Goal: Register for event/course

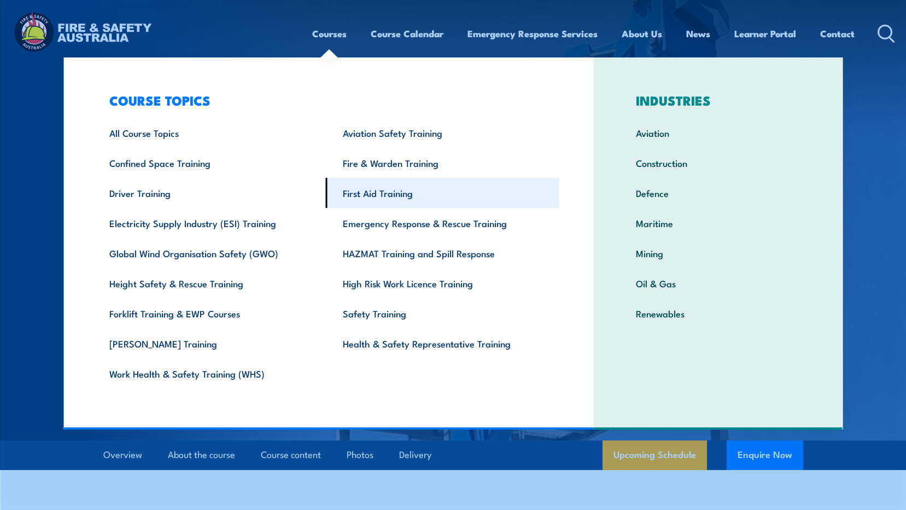
click at [385, 192] on link "First Aid Training" at bounding box center [442, 193] width 233 height 30
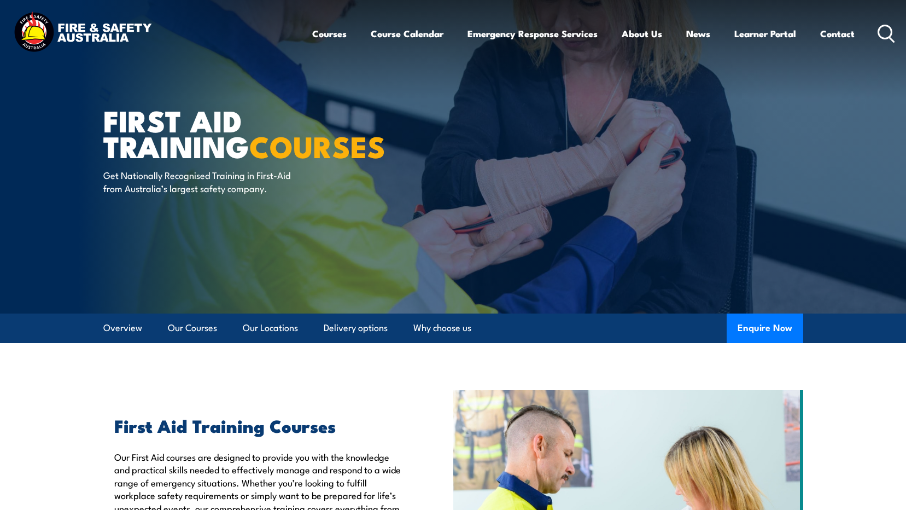
click at [128, 27] on img at bounding box center [82, 33] width 143 height 47
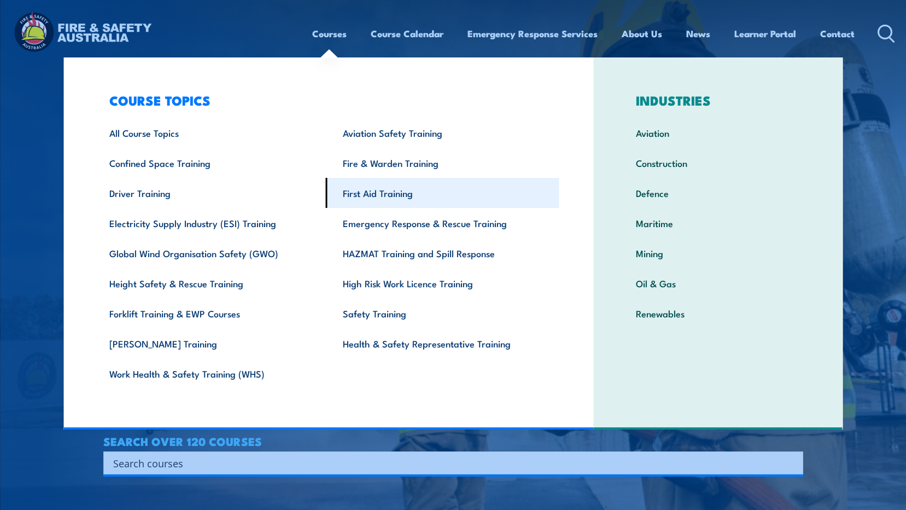
click at [381, 195] on link "First Aid Training" at bounding box center [442, 193] width 233 height 30
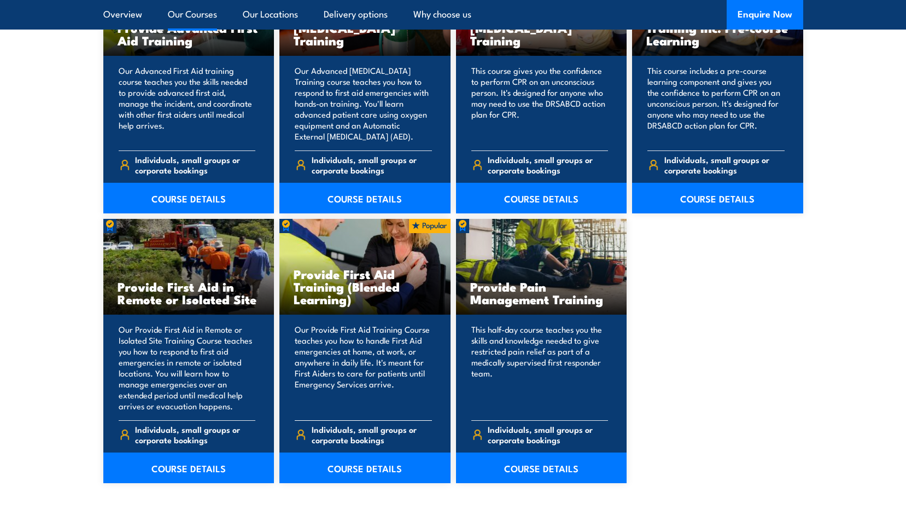
scroll to position [1586, 0]
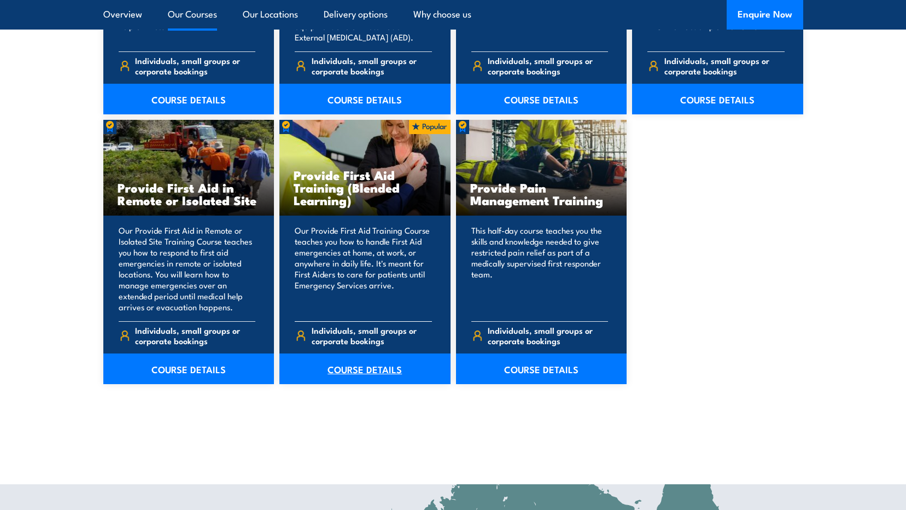
click at [376, 371] on link "COURSE DETAILS" at bounding box center [364, 368] width 171 height 31
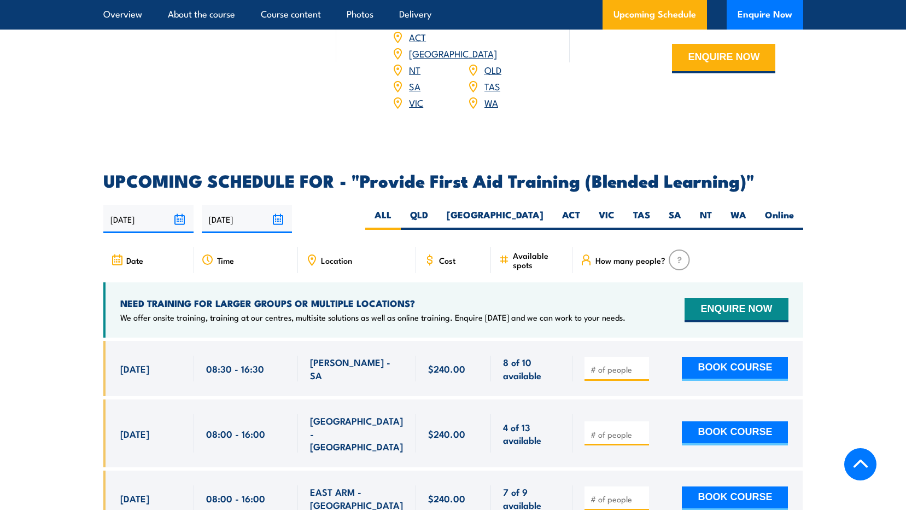
scroll to position [2078, 0]
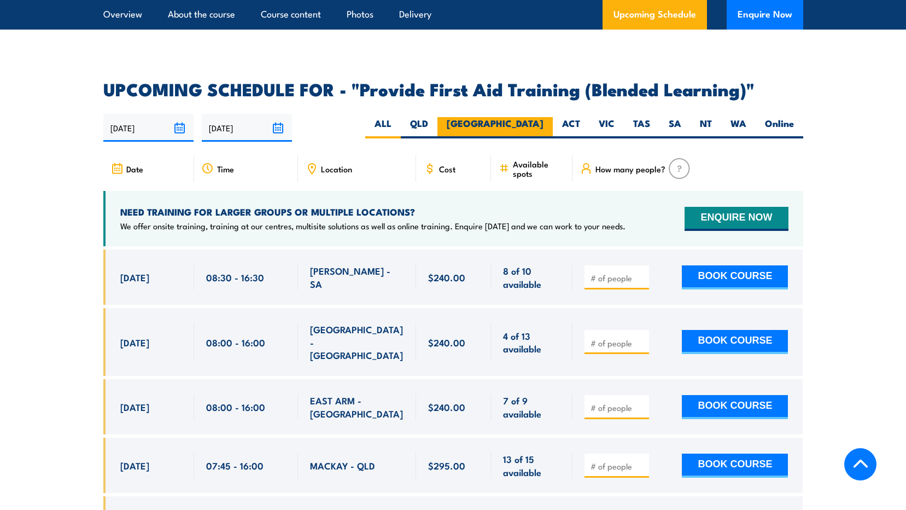
click at [531, 130] on label "[GEOGRAPHIC_DATA]" at bounding box center [494, 127] width 115 height 21
click at [543, 124] on input "[GEOGRAPHIC_DATA]" at bounding box center [546, 120] width 7 height 7
radio input "true"
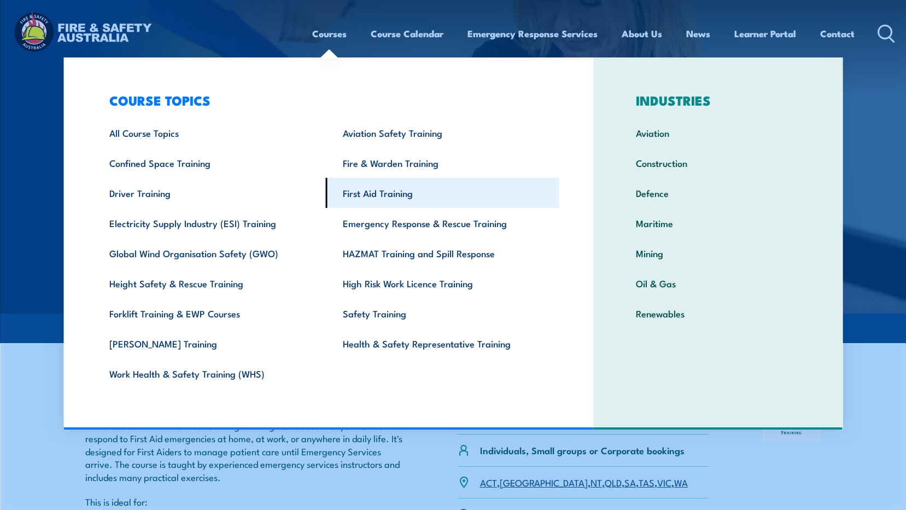
click at [395, 192] on link "First Aid Training" at bounding box center [442, 193] width 233 height 30
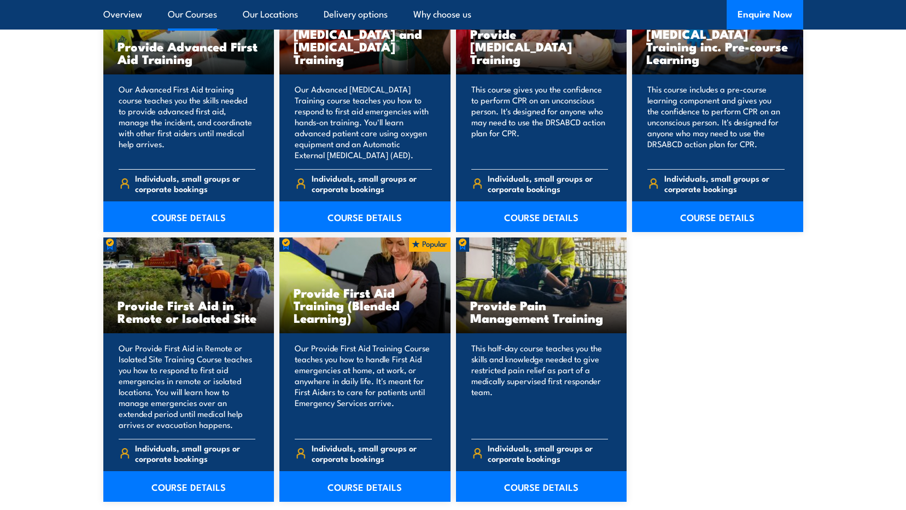
scroll to position [1476, 0]
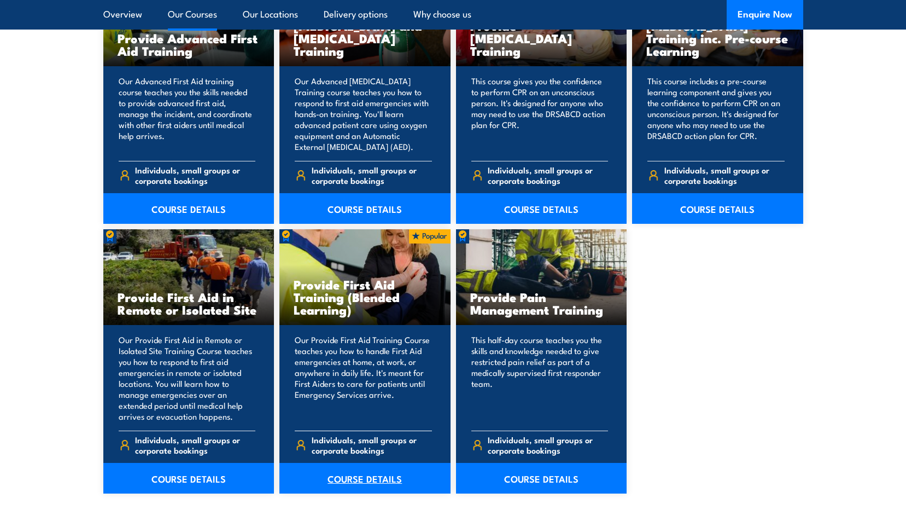
click at [358, 477] on link "COURSE DETAILS" at bounding box center [364, 478] width 171 height 31
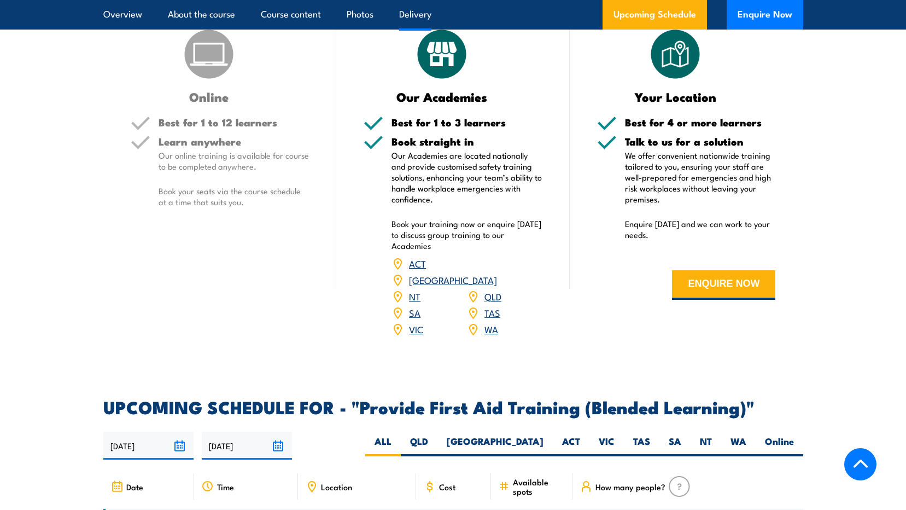
scroll to position [1804, 0]
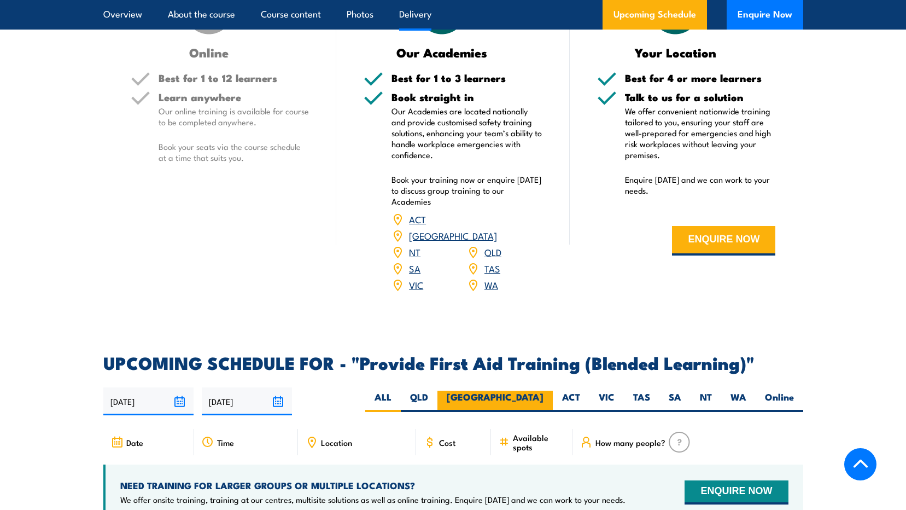
click at [537, 411] on label "[GEOGRAPHIC_DATA]" at bounding box center [494, 400] width 115 height 21
click at [543, 397] on input "[GEOGRAPHIC_DATA]" at bounding box center [546, 393] width 7 height 7
radio input "true"
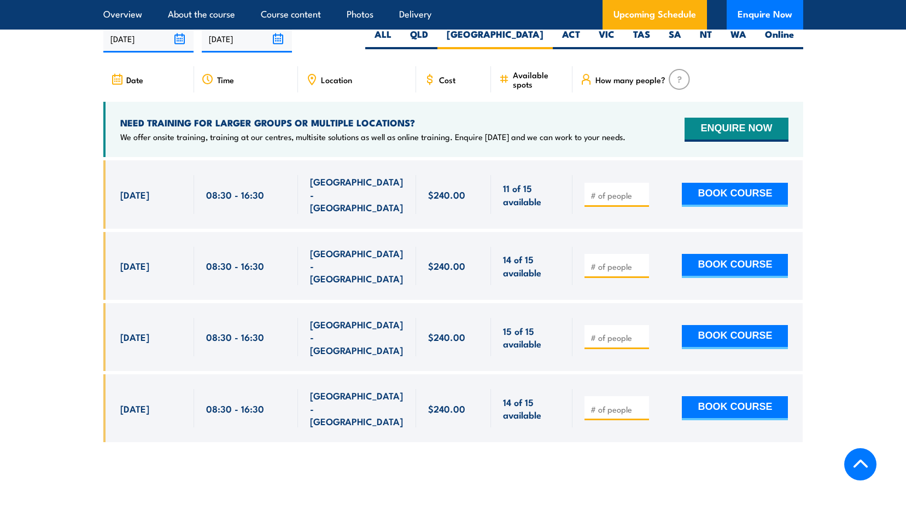
drag, startPoint x: 116, startPoint y: 187, endPoint x: 151, endPoint y: 312, distance: 129.5
click at [151, 312] on div "$240.00" at bounding box center [453, 309] width 700 height 298
drag, startPoint x: 830, startPoint y: 375, endPoint x: 824, endPoint y: 375, distance: 6.6
click at [830, 375] on section "UPCOMING SCHEDULE FOR - "Provide First Aid Training (Blended Learning)" [DATE] …" at bounding box center [453, 225] width 906 height 466
click at [882, 195] on section "UPCOMING SCHEDULE FOR - "Provide First Aid Training (Blended Learning)" [DATE] …" at bounding box center [453, 225] width 906 height 466
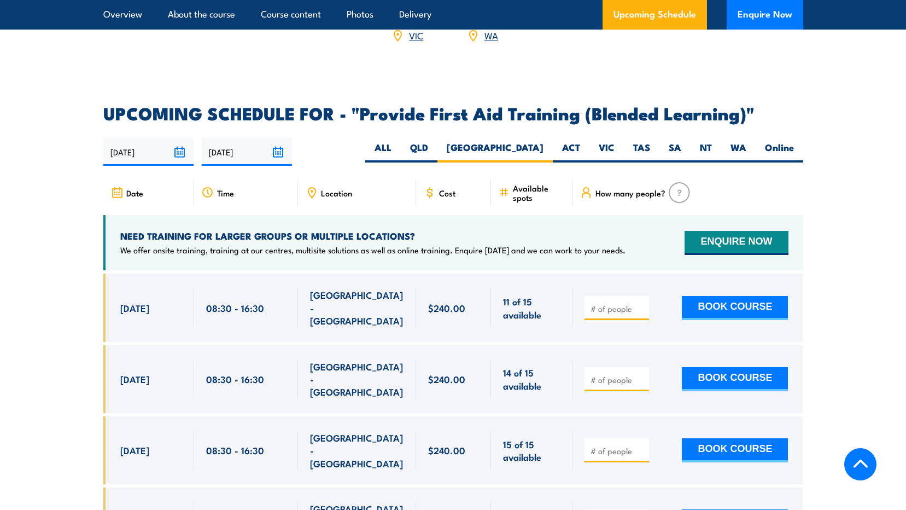
scroll to position [2112, 0]
